Goal: Information Seeking & Learning: Understand process/instructions

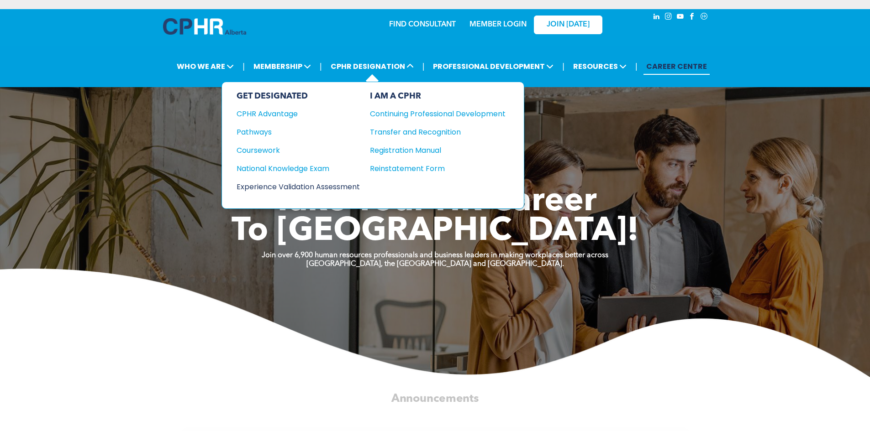
click at [272, 185] on div "Experience Validation Assessment" at bounding box center [291, 186] width 111 height 11
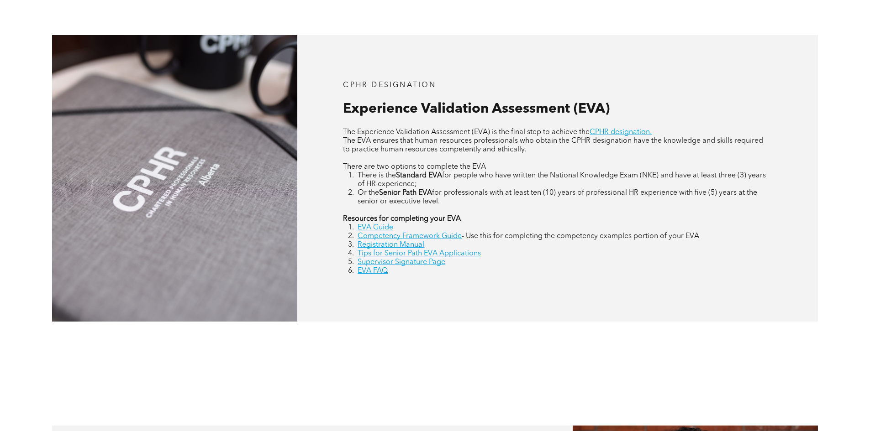
scroll to position [422, 0]
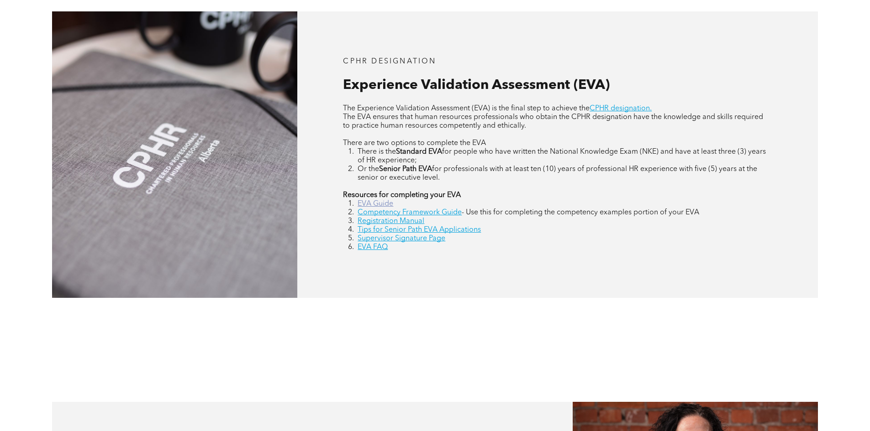
click at [370, 203] on link "EVA Guide" at bounding box center [375, 203] width 36 height 7
click at [403, 238] on link "Supervisor Signature Page" at bounding box center [401, 238] width 88 height 7
